Goal: Task Accomplishment & Management: Complete application form

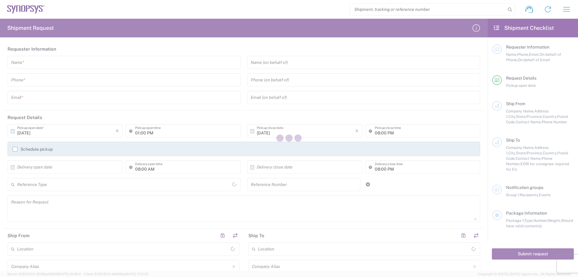
type input "[GEOGRAPHIC_DATA]"
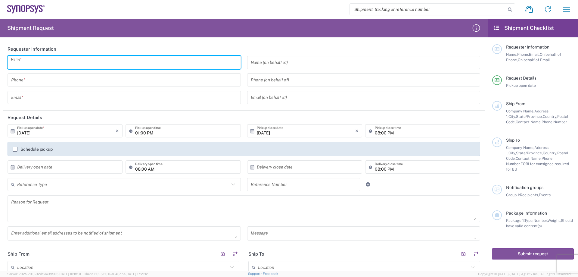
click at [64, 61] on input "text" at bounding box center [124, 62] width 226 height 11
type input "[PERSON_NAME]"
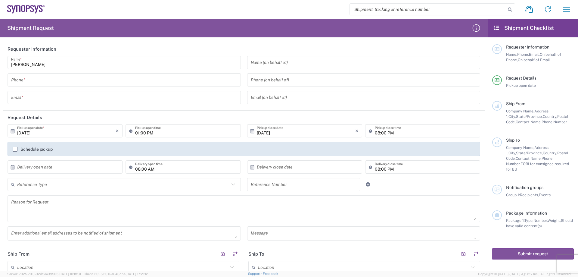
click at [39, 79] on input "tel" at bounding box center [124, 80] width 226 height 11
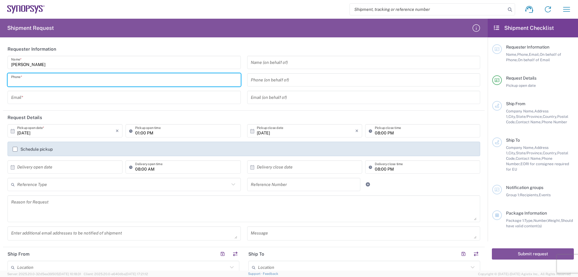
paste input "+ [PHONE_NUMBER]"
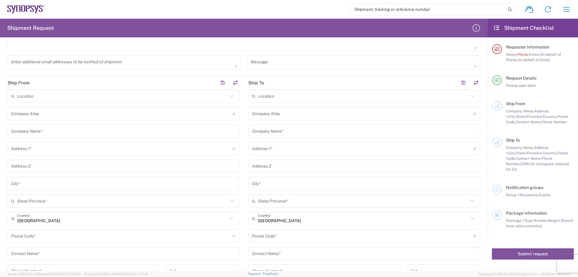
scroll to position [181, 0]
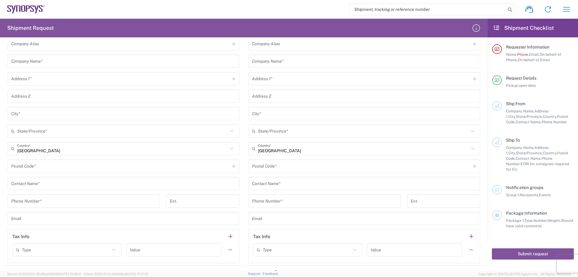
type input "+ [PHONE_NUMBER]"
click at [83, 199] on input "tel" at bounding box center [83, 201] width 145 height 11
paste input "+ [PHONE_NUMBER]"
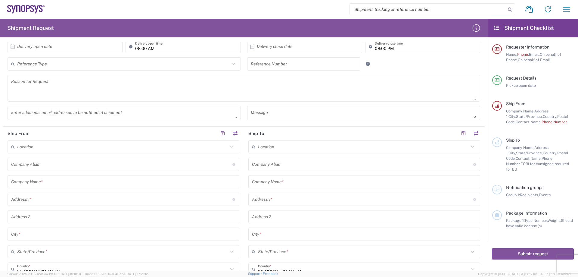
scroll to position [5, 0]
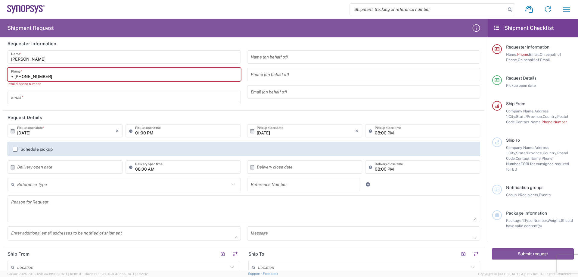
type input "+ [PHONE_NUMBER]"
click at [115, 83] on div "Invalid phone number" at bounding box center [124, 83] width 233 height 5
click at [15, 76] on input "+ [PHONE_NUMBER]" at bounding box center [124, 74] width 226 height 11
click at [51, 87] on div "[PERSON_NAME] Name * + [PHONE_NUMBER] Phone * Invalid phone number Email *" at bounding box center [125, 79] width 240 height 58
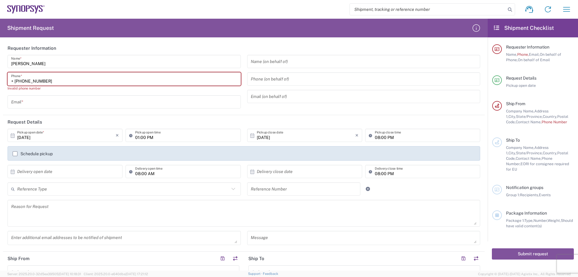
scroll to position [0, 0]
click at [28, 82] on input "+ [PHONE_NUMBER]" at bounding box center [124, 80] width 226 height 11
click at [39, 82] on input "+ 499831-51-4056" at bounding box center [124, 80] width 226 height 11
click at [44, 89] on div "Invalid phone number" at bounding box center [124, 88] width 233 height 5
click at [17, 81] on input "+ 499831514056" at bounding box center [124, 80] width 226 height 11
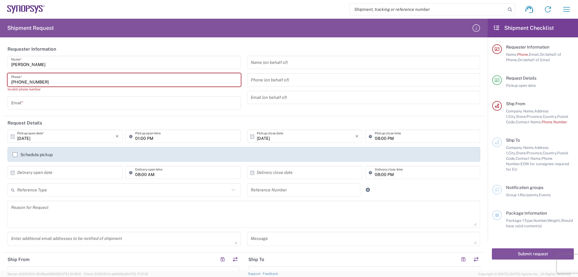
click at [27, 104] on input "text" at bounding box center [124, 103] width 226 height 11
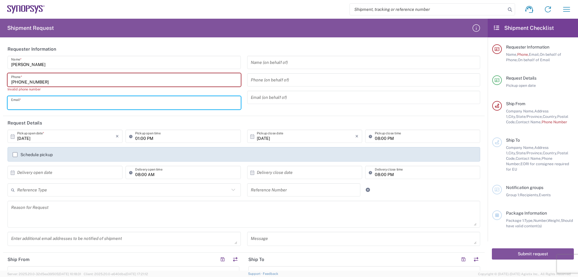
click at [51, 76] on input "[PHONE_NUMBER]" at bounding box center [124, 80] width 226 height 11
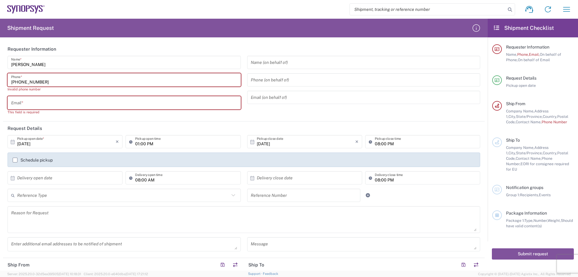
drag, startPoint x: 47, startPoint y: 81, endPoint x: -6, endPoint y: 79, distance: 53.0
click at [0, 79] on html "Shipment request Shipment tracking Employee non-product shipment request My shi…" at bounding box center [289, 138] width 578 height 277
paste input "49 (0) 9831-51-"
click at [30, 92] on div "[PERSON_NAME] Name * + [PHONE_NUMBER] Phone * Invalid phone number Email * This…" at bounding box center [125, 87] width 240 height 63
click at [46, 82] on input "+ [PHONE_NUMBER]" at bounding box center [124, 80] width 226 height 11
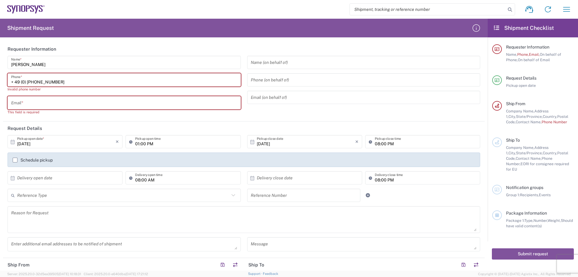
click at [41, 83] on input "+ 49 (0) [PHONE_NUMBER]" at bounding box center [124, 80] width 226 height 11
click at [40, 84] on input "+ 49 (0) [PHONE_NUMBER]" at bounding box center [124, 80] width 226 height 11
click at [37, 88] on div "Invalid phone number" at bounding box center [124, 88] width 233 height 5
click at [27, 81] on input "+ [PHONE_NUMBER]" at bounding box center [124, 80] width 226 height 11
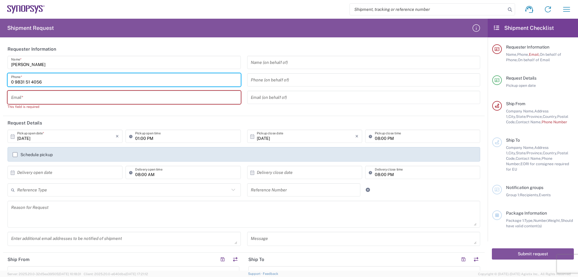
click at [60, 83] on input "0 9831 51 4056" at bounding box center [124, 80] width 226 height 11
drag, startPoint x: 19, startPoint y: 75, endPoint x: -2, endPoint y: 73, distance: 21.5
click at [0, 73] on html "Shipment request Shipment tracking Employee non-product shipment request My shi…" at bounding box center [289, 138] width 578 height 277
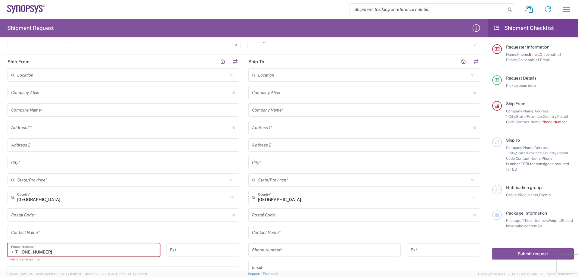
scroll to position [271, 0]
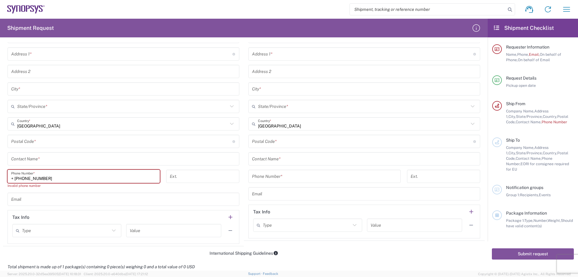
type input "0 9831 51 4056"
drag, startPoint x: 65, startPoint y: 176, endPoint x: -13, endPoint y: 176, distance: 78.0
click at [0, 176] on html "Shipment request Shipment tracking Employee non-product shipment request My shi…" at bounding box center [289, 138] width 578 height 277
paste input "0 9831 51"
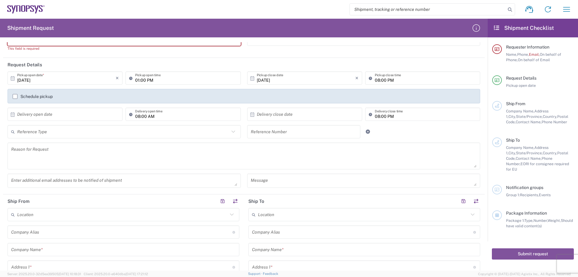
scroll to position [0, 0]
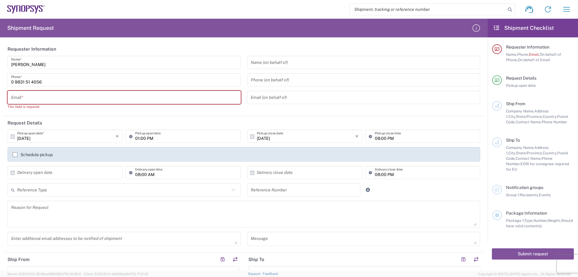
type input "0 9831 51 4056"
click at [59, 95] on input "text" at bounding box center [124, 97] width 226 height 11
paste input "[EMAIL_ADDRESS][DOMAIN_NAME]"
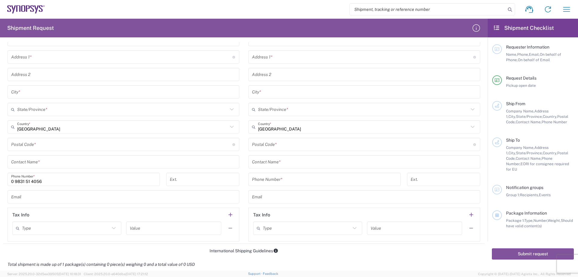
scroll to position [271, 0]
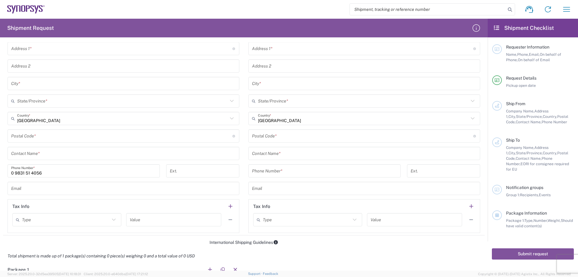
type input "[EMAIL_ADDRESS][DOMAIN_NAME]"
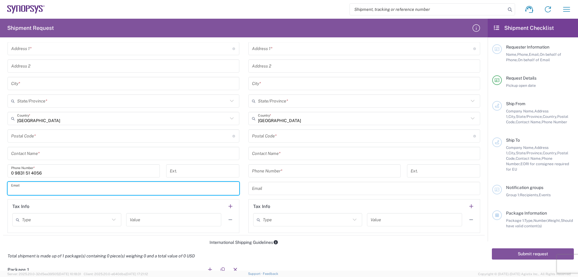
click at [26, 192] on input "text" at bounding box center [123, 188] width 225 height 11
paste input "[EMAIL_ADDRESS][DOMAIN_NAME]"
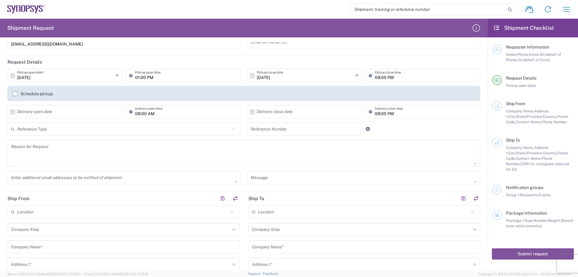
scroll to position [0, 0]
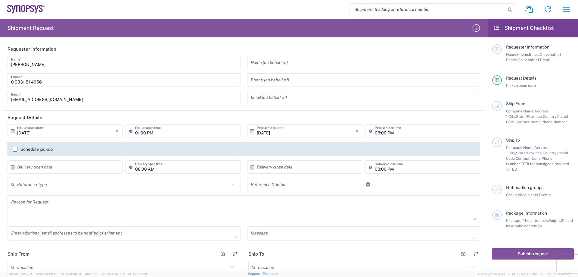
type input "[EMAIL_ADDRESS][DOMAIN_NAME]"
click at [137, 132] on input "01:00 PM" at bounding box center [186, 131] width 102 height 11
click at [149, 132] on input "08:00 PM" at bounding box center [186, 131] width 102 height 11
type input "08:00 AM"
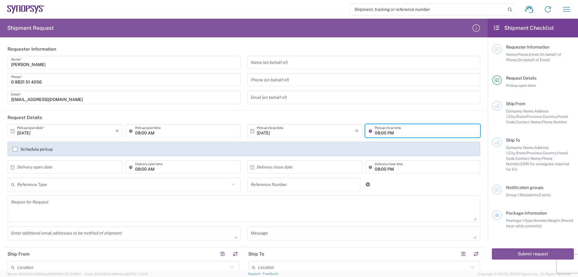
click at [381, 133] on input "08:00 PM" at bounding box center [426, 131] width 102 height 11
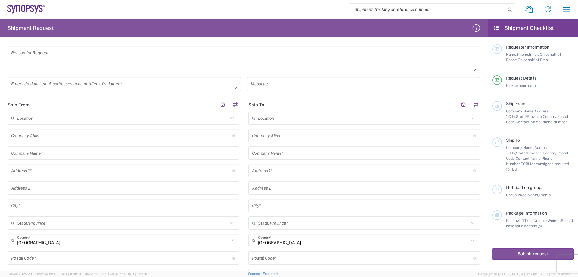
scroll to position [151, 0]
type input "04:00 PM"
click at [63, 151] on input "text" at bounding box center [123, 151] width 225 height 11
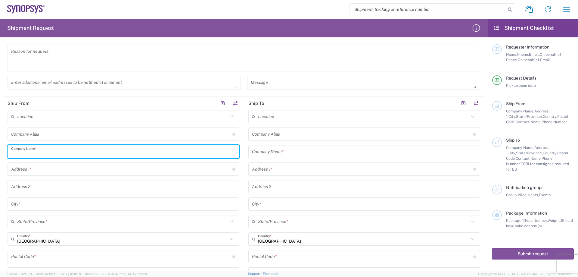
paste input "Sanmina-SCI Germany GmbH"
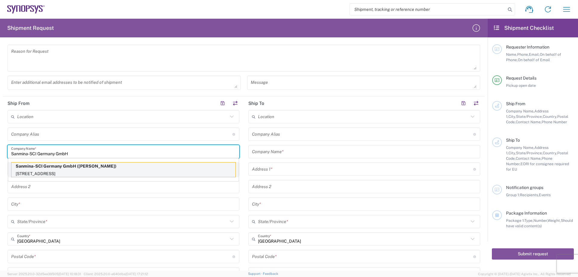
type input "Sanmina-SCI Germany GmbH"
click at [58, 172] on p "[STREET_ADDRESS]" at bounding box center [123, 174] width 224 height 8
type input "[STREET_ADDRESS]"
type input "[GEOGRAPHIC_DATA]"
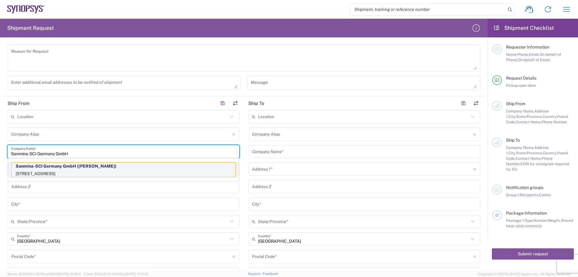
type input "91710"
type input "[PERSON_NAME]"
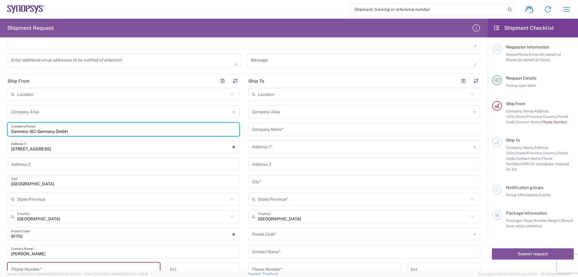
type input "[GEOGRAPHIC_DATA]"
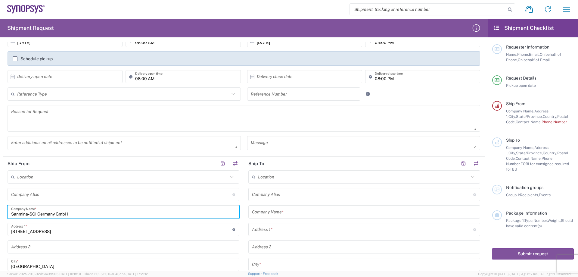
scroll to position [0, 0]
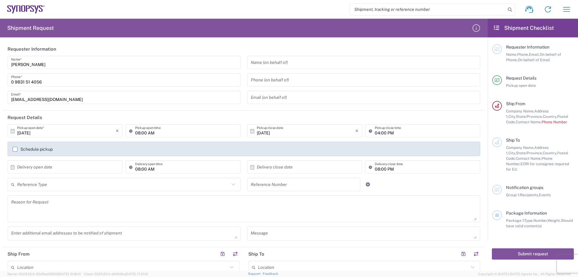
click at [41, 101] on input "[EMAIL_ADDRESS][DOMAIN_NAME]" at bounding box center [124, 97] width 226 height 11
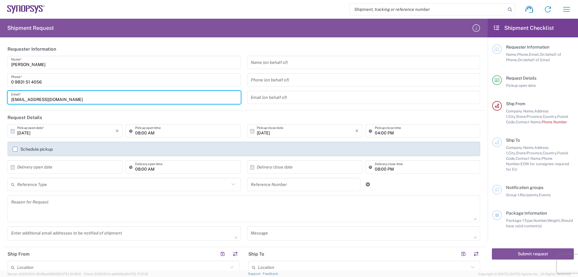
click at [41, 101] on input "[EMAIL_ADDRESS][DOMAIN_NAME]" at bounding box center [124, 97] width 226 height 11
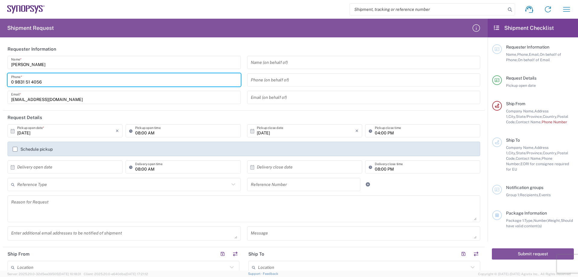
click at [45, 77] on input "0 9831 51 4056" at bounding box center [124, 80] width 226 height 11
drag, startPoint x: 45, startPoint y: 80, endPoint x: -9, endPoint y: 80, distance: 53.6
click at [0, 80] on html "Shipment request Shipment tracking Employee non-product shipment request My shi…" at bounding box center [289, 138] width 578 height 277
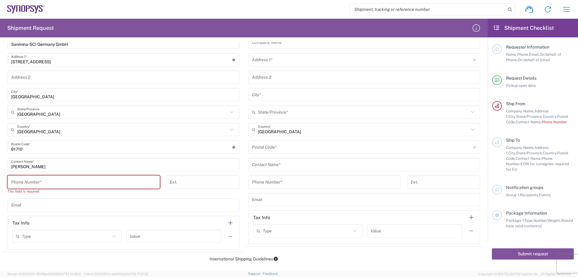
scroll to position [301, 0]
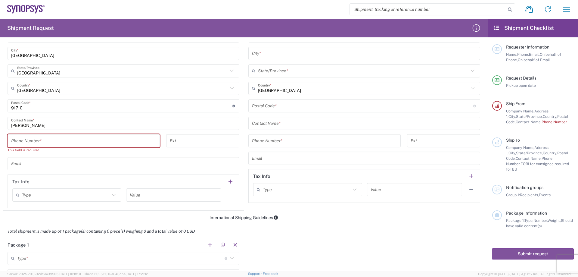
click at [65, 146] on input "tel" at bounding box center [83, 141] width 145 height 11
paste input "0 9831 51 4056"
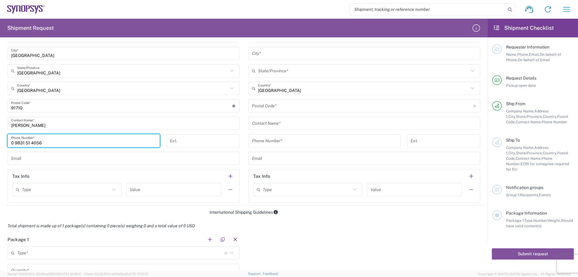
type input "0 9831 51 4056"
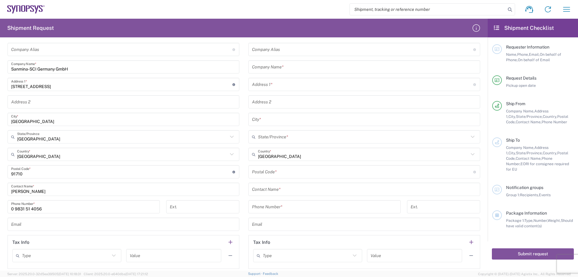
scroll to position [181, 0]
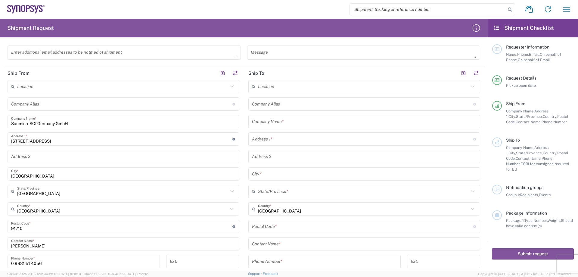
click at [279, 120] on input "text" at bounding box center [364, 121] width 225 height 11
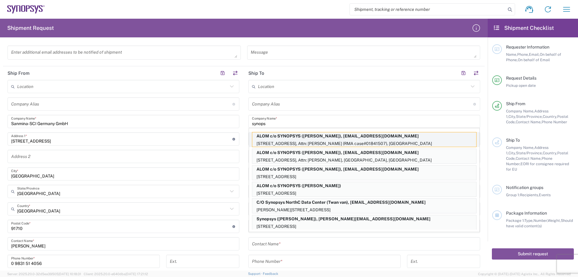
click at [298, 139] on p "ALOM c/o SYNOPSYS ([PERSON_NAME]), [EMAIL_ADDRESS][DOMAIN_NAME]" at bounding box center [364, 136] width 224 height 8
type input "ALOM c/o SYNOPSYS"
type input "[STREET_ADDRESS]"
type input "Attn: [PERSON_NAME] (RMA case#01841507)"
type input "Fremont"
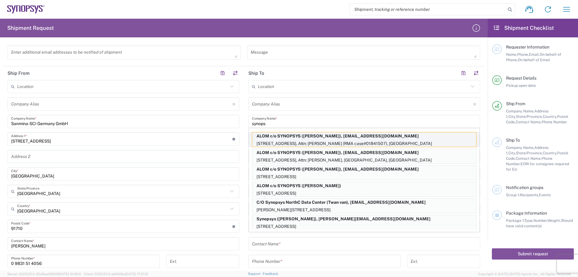
type input "[US_STATE]"
type input "94539"
type input "[PERSON_NAME]"
type input "5102999093"
type input "[EMAIL_ADDRESS][DOMAIN_NAME]"
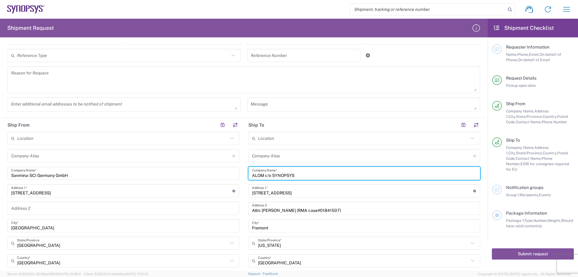
scroll to position [120, 0]
